Goal: Task Accomplishment & Management: Complete application form

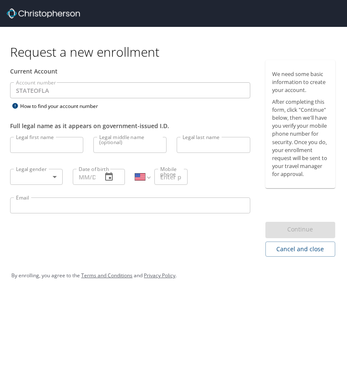
select select "US"
click at [64, 150] on input "Legal first name" at bounding box center [46, 145] width 73 height 16
type input "Tierra"
click at [140, 150] on input "Legal middle name (optional)" at bounding box center [129, 145] width 73 height 16
type input "[PERSON_NAME]"
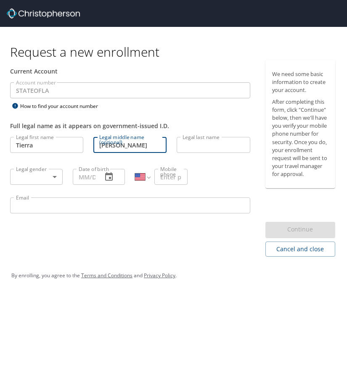
click at [218, 144] on input "Legal last name" at bounding box center [212, 145] width 73 height 16
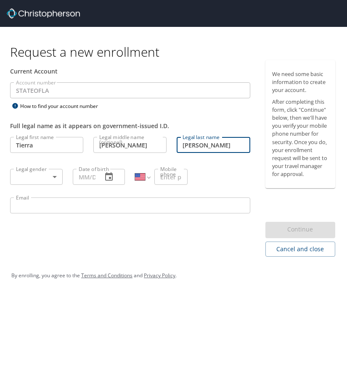
type input "[PERSON_NAME]"
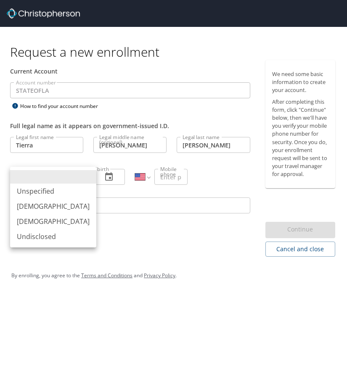
click at [54, 174] on body "Request a new enrollment Current Account Account number STATEOFLA Account numbe…" at bounding box center [173, 194] width 347 height 389
click at [41, 225] on li "[DEMOGRAPHIC_DATA]" at bounding box center [53, 221] width 86 height 15
type input "[DEMOGRAPHIC_DATA]"
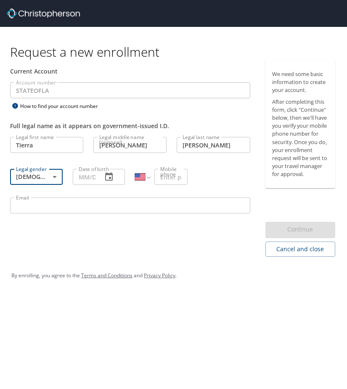
click at [95, 179] on div "Date of birth" at bounding box center [99, 177] width 53 height 16
type input "[DATE]"
click at [172, 180] on input "Mobile phone" at bounding box center [170, 177] width 33 height 16
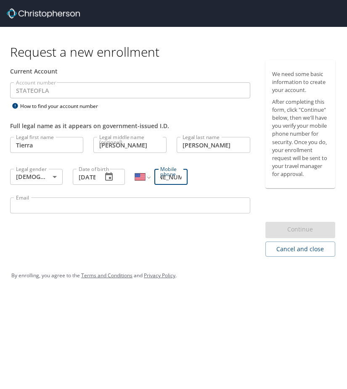
scroll to position [0, 21]
type input "[PHONE_NUMBER]"
click at [116, 207] on input "Email" at bounding box center [130, 205] width 240 height 16
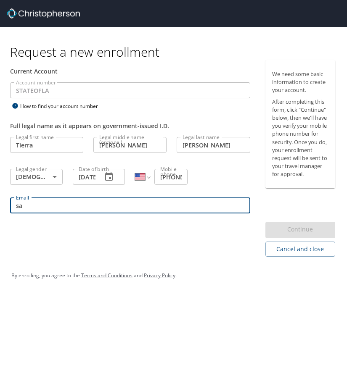
type input "s"
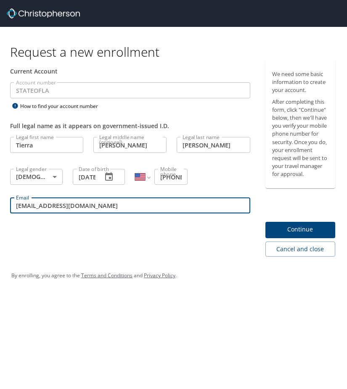
type input "[EMAIL_ADDRESS][DOMAIN_NAME]"
click at [297, 230] on span "Continue" at bounding box center [300, 229] width 56 height 11
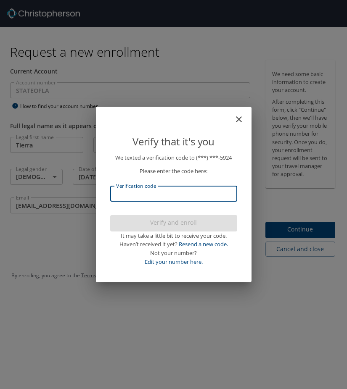
click at [192, 192] on input "Verification code" at bounding box center [173, 194] width 127 height 16
type input "83"
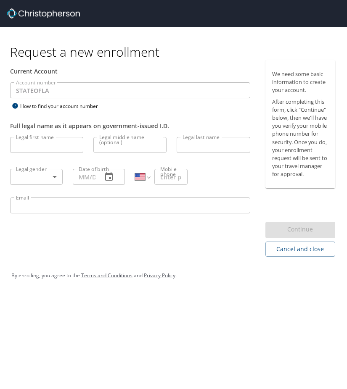
select select "US"
click at [66, 150] on input "Legal first name" at bounding box center [46, 145] width 73 height 16
type input "Tierra"
type input "N"
type input "[PERSON_NAME]"
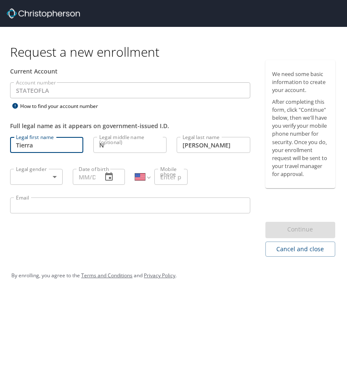
type input "[PHONE_NUMBER]"
type input "Tierra"
click at [177, 180] on input "[PHONE_NUMBER]" at bounding box center [170, 177] width 33 height 16
drag, startPoint x: 160, startPoint y: 178, endPoint x: 330, endPoint y: 181, distance: 169.3
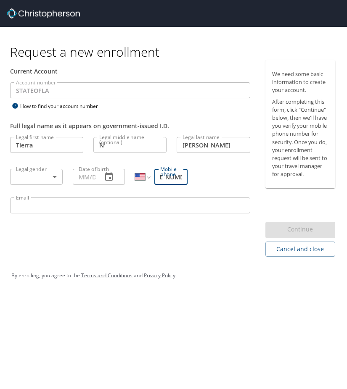
click at [330, 181] on div "Request a new enrollment Current Account Account number STATEOFLA Account numbe…" at bounding box center [173, 161] width 347 height 268
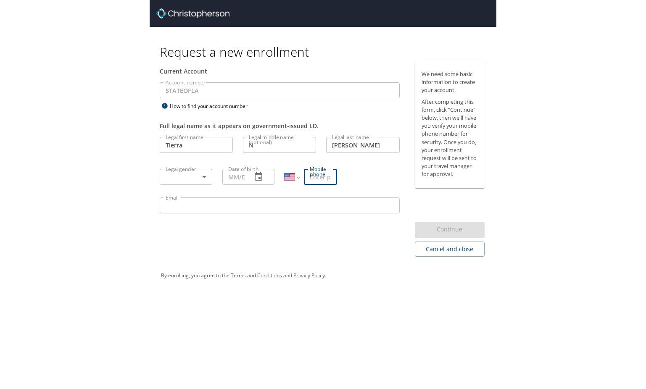
scroll to position [0, 0]
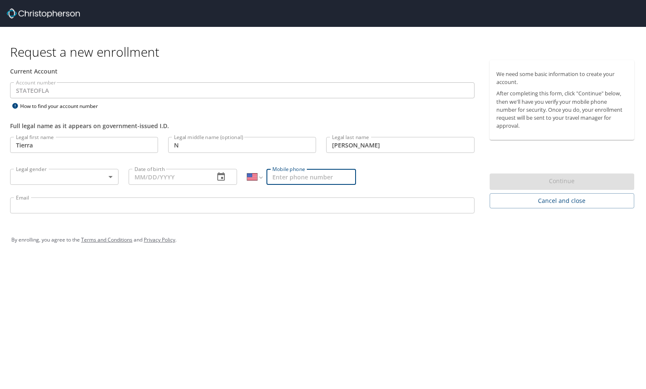
click at [289, 178] on input "Mobile phone" at bounding box center [310, 177] width 89 height 16
type input "[PHONE_NUMBER]"
click at [197, 147] on input "N" at bounding box center [242, 145] width 148 height 16
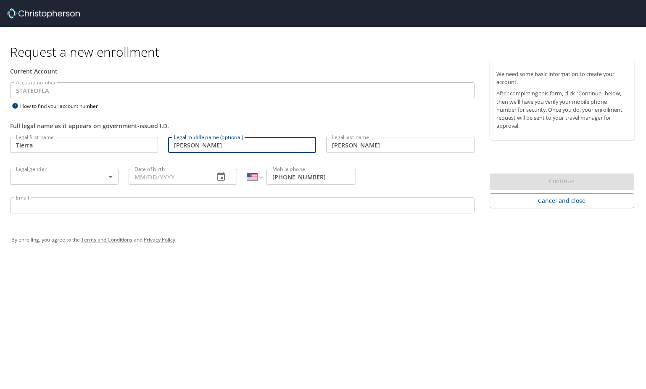
type input "[PERSON_NAME]"
click at [70, 172] on body "Request a new enrollment Current Account Account number STATEOFLA Account numbe…" at bounding box center [323, 194] width 646 height 389
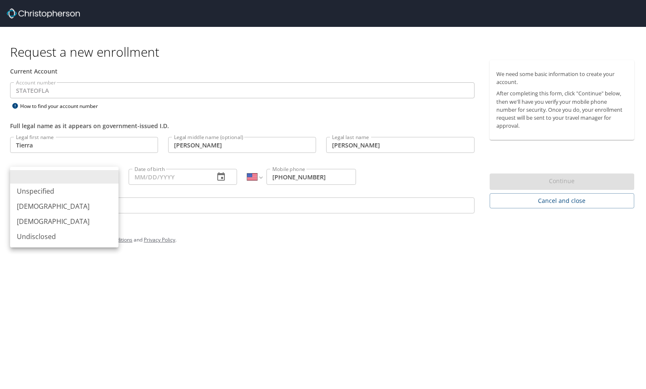
click at [60, 223] on li "[DEMOGRAPHIC_DATA]" at bounding box center [64, 221] width 108 height 15
type input "[DEMOGRAPHIC_DATA]"
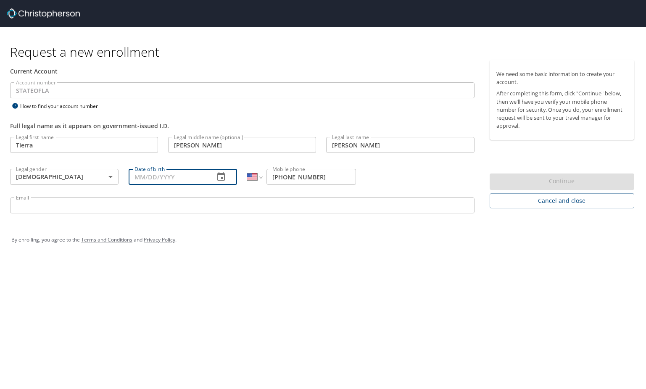
click at [160, 180] on input "Date of birth" at bounding box center [168, 177] width 79 height 16
type input "[DATE]"
click at [307, 213] on input "Email" at bounding box center [242, 205] width 464 height 16
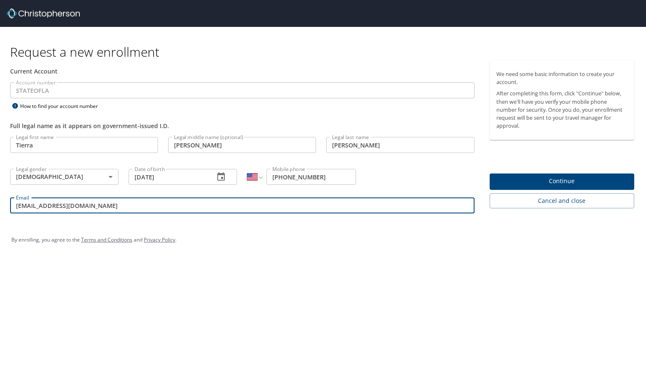
type input "[EMAIL_ADDRESS][DOMAIN_NAME]"
click at [346, 241] on div "By enrolling, you agree to the Terms and Conditions and Privacy Policy ." at bounding box center [322, 239] width 623 height 21
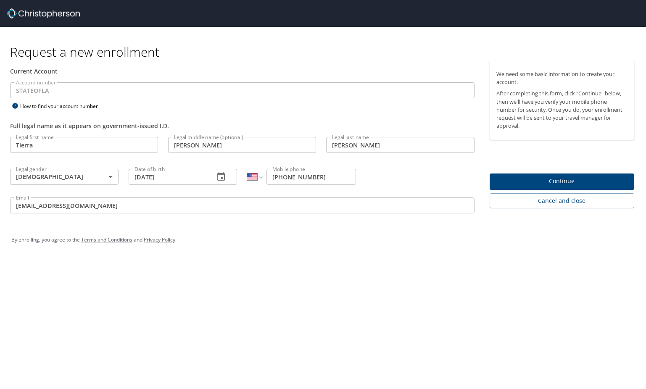
click at [346, 183] on span "Continue" at bounding box center [561, 181] width 131 height 11
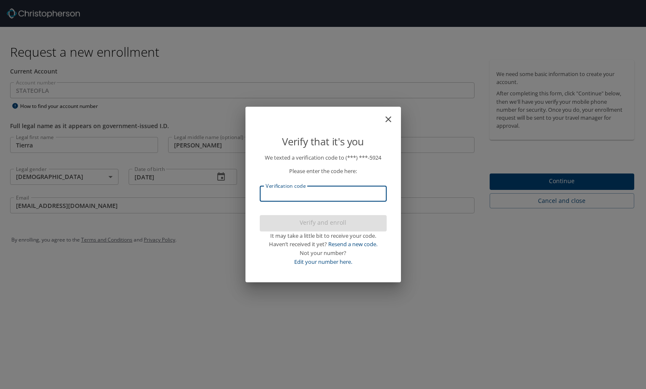
click at [332, 197] on input "Verification code" at bounding box center [323, 194] width 127 height 16
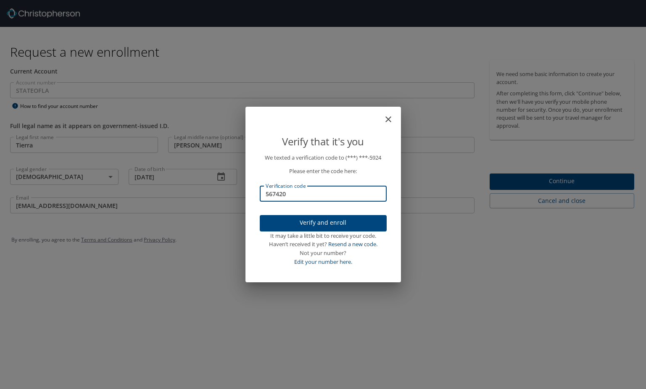
type input "567420"
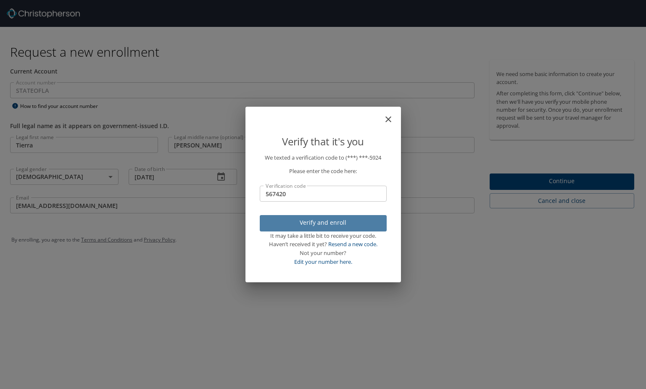
click at [340, 220] on span "Verify and enroll" at bounding box center [322, 223] width 113 height 11
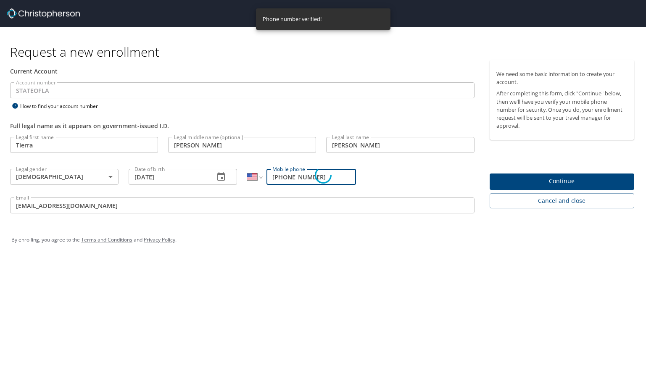
click at [346, 184] on div "Verify that it's you We texted a verification code to (***) ***- 5924 Please en…" at bounding box center [323, 194] width 646 height 389
click at [317, 183] on p "We texted a verification code to (***) ***- 5924 Please enter the code here: Ve…" at bounding box center [323, 209] width 127 height 113
click at [323, 177] on p "We texted a verification code to (***) ***- 5924 Please enter the code here: Ve…" at bounding box center [323, 209] width 127 height 113
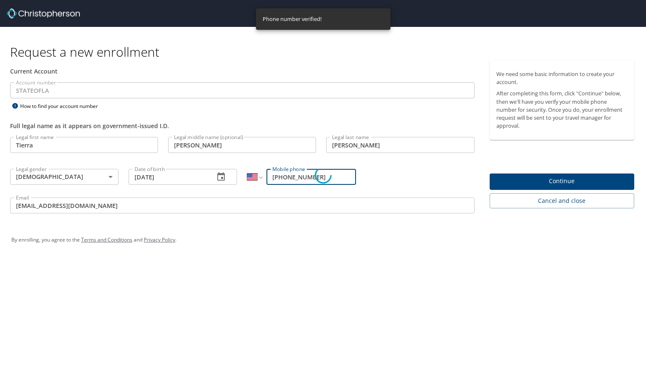
click at [304, 276] on div "We texted a verification code to (***) ***- 5924 Please enter the code here: Ve…" at bounding box center [322, 215] width 147 height 125
click at [297, 296] on div "Verify that it's you We texted a verification code to (***) ***- 5924 Please en…" at bounding box center [323, 194] width 646 height 389
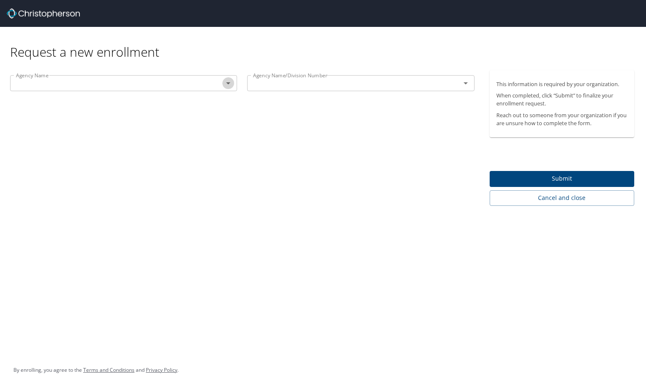
click at [231, 87] on icon "Open" at bounding box center [228, 83] width 10 height 10
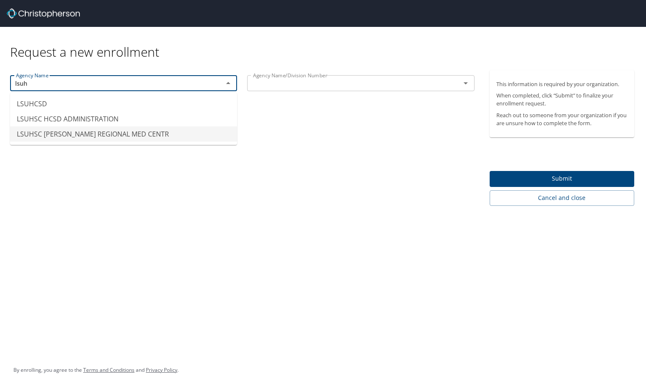
click at [320, 81] on input "text" at bounding box center [347, 83] width 197 height 11
type input "LSUHSC [PERSON_NAME] REGIONAL MED CENTR"
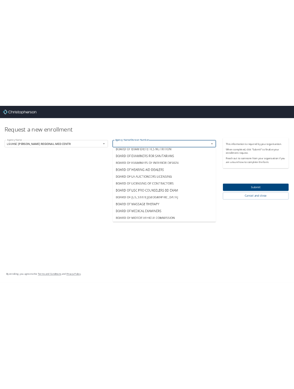
scroll to position [249, 0]
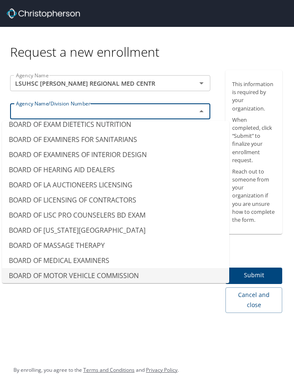
type input "BOARD OF MOTOR VEHICLE COMMISSION"
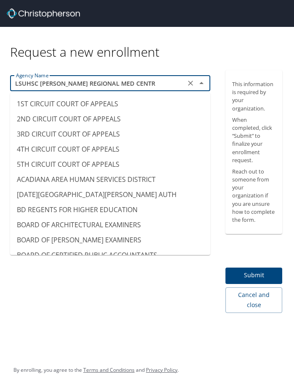
click at [131, 83] on input "LSUHSC [PERSON_NAME] REGIONAL MED CENTR" at bounding box center [98, 83] width 170 height 11
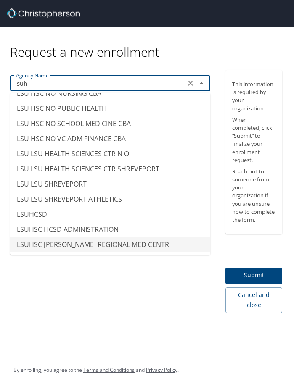
scroll to position [0, 0]
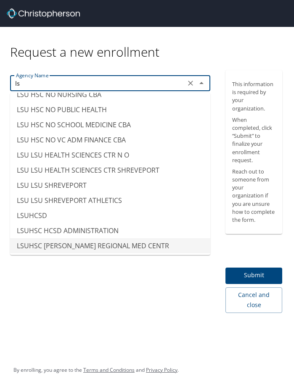
type input "l"
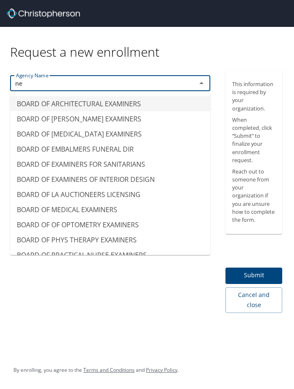
type input "n"
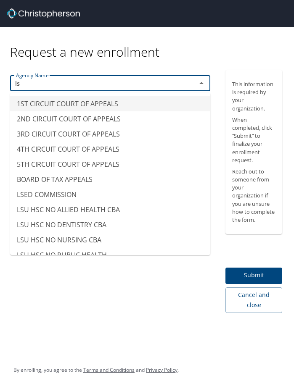
type input "l"
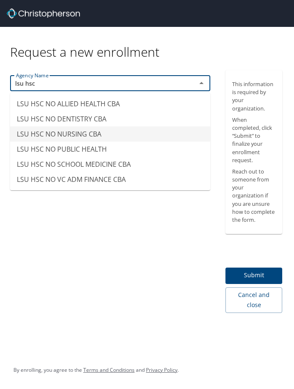
type input "LSU HSC NO NURSING CBA"
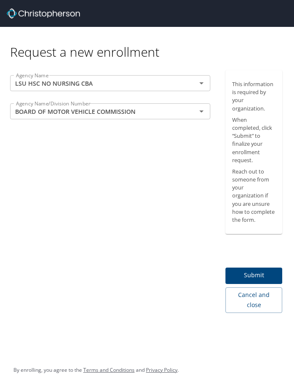
click at [192, 36] on div "Request a new enrollment" at bounding box center [149, 43] width 278 height 33
click at [190, 82] on icon "Clear" at bounding box center [190, 83] width 8 height 8
type input "BOARD OF [US_STATE][GEOGRAPHIC_DATA]"
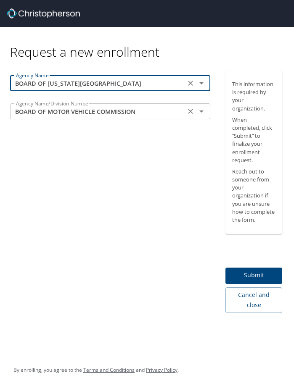
click at [202, 111] on icon "Open" at bounding box center [201, 111] width 4 height 2
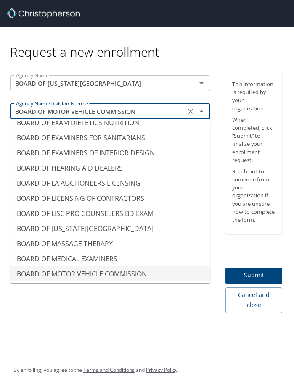
click at [187, 113] on icon "Clear" at bounding box center [190, 111] width 8 height 8
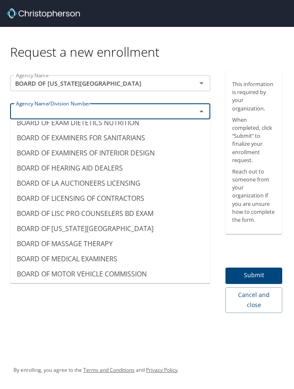
scroll to position [5, 0]
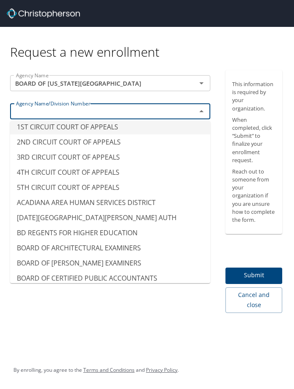
type input "1ST CIRCUIT COURT OF APPEALS"
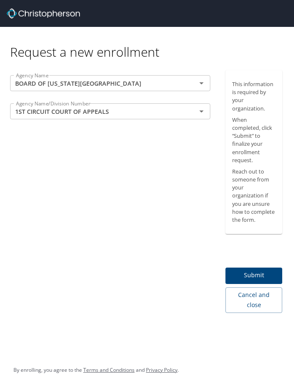
click at [207, 45] on div "Request a new enrollment" at bounding box center [149, 43] width 278 height 33
click at [191, 114] on icon "Clear" at bounding box center [190, 111] width 8 height 8
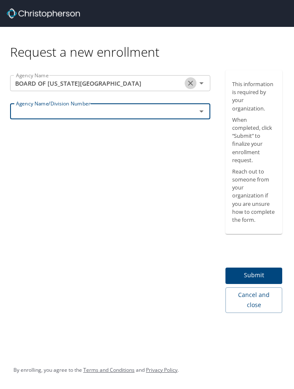
click at [191, 85] on icon "Clear" at bounding box center [190, 83] width 8 height 8
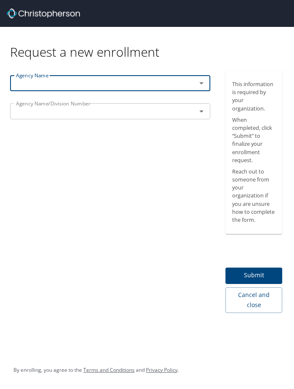
click at [136, 121] on p at bounding box center [110, 120] width 200 height 2
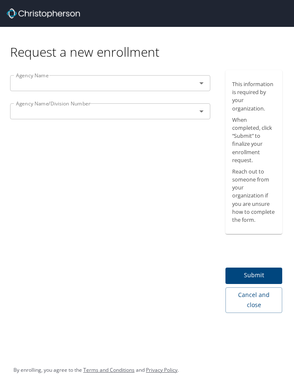
click at [200, 114] on icon "Open" at bounding box center [201, 111] width 10 height 10
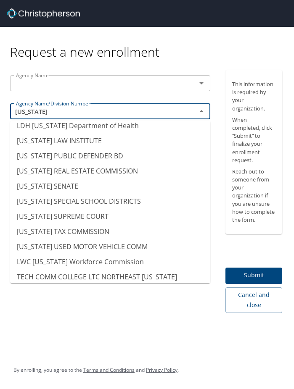
scroll to position [0, 0]
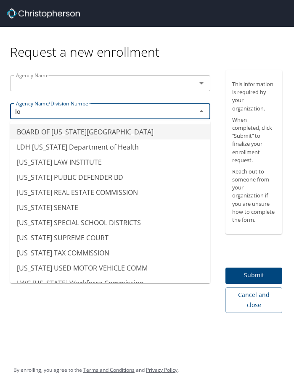
type input "l"
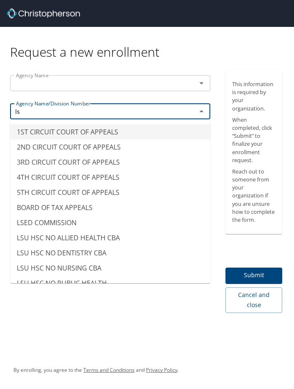
type input "l"
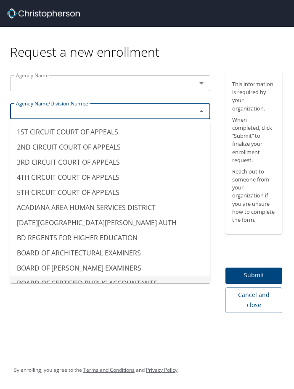
type input "BOARD OF CERTIFIED PUBLIC ACCOUNTANTS"
click at [83, 315] on div "Request a new enrollment Agency Name Agency Name Agency Name/Division Number BO…" at bounding box center [147, 194] width 294 height 389
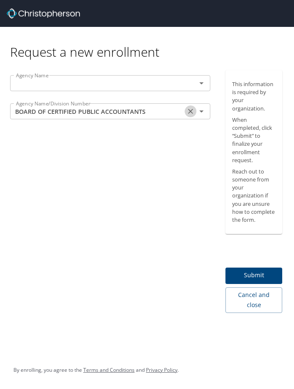
click at [193, 113] on icon "Clear" at bounding box center [190, 111] width 8 height 8
click at [130, 184] on div "Agency Name Agency Name Agency Name/Division Number Agency Name/Division Number" at bounding box center [110, 191] width 220 height 243
click at [150, 106] on input "text" at bounding box center [98, 111] width 170 height 11
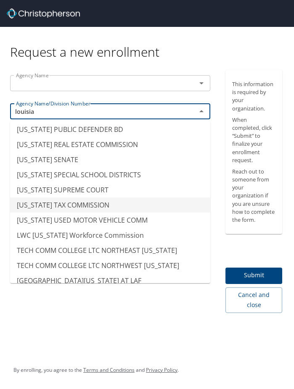
scroll to position [86, 0]
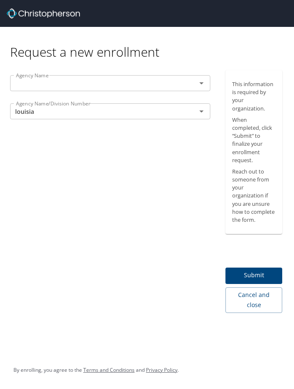
type input "[US_STATE] SUPREME COURT"
